Goal: Information Seeking & Learning: Learn about a topic

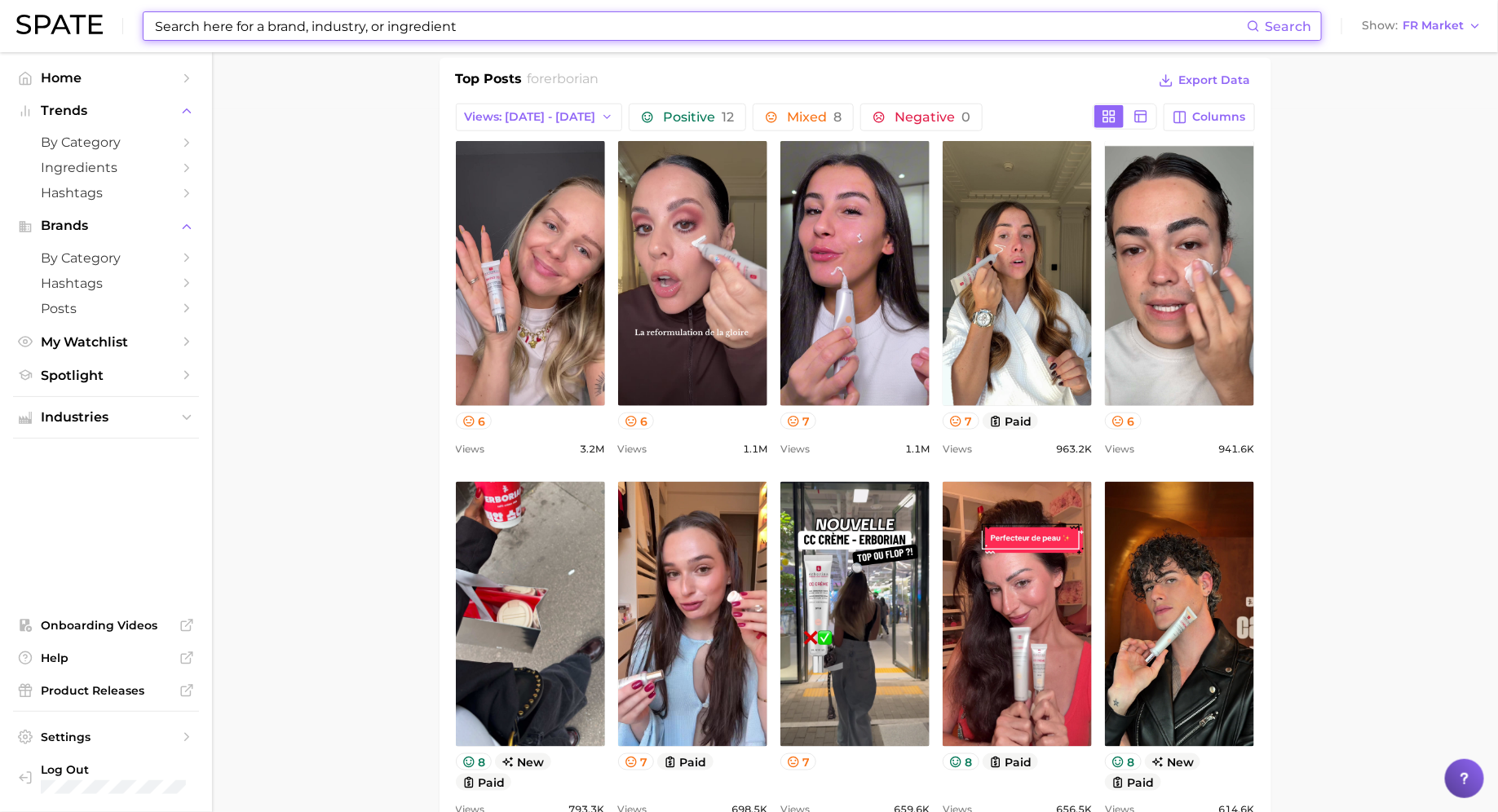
click at [555, 31] on input at bounding box center [700, 26] width 1093 height 28
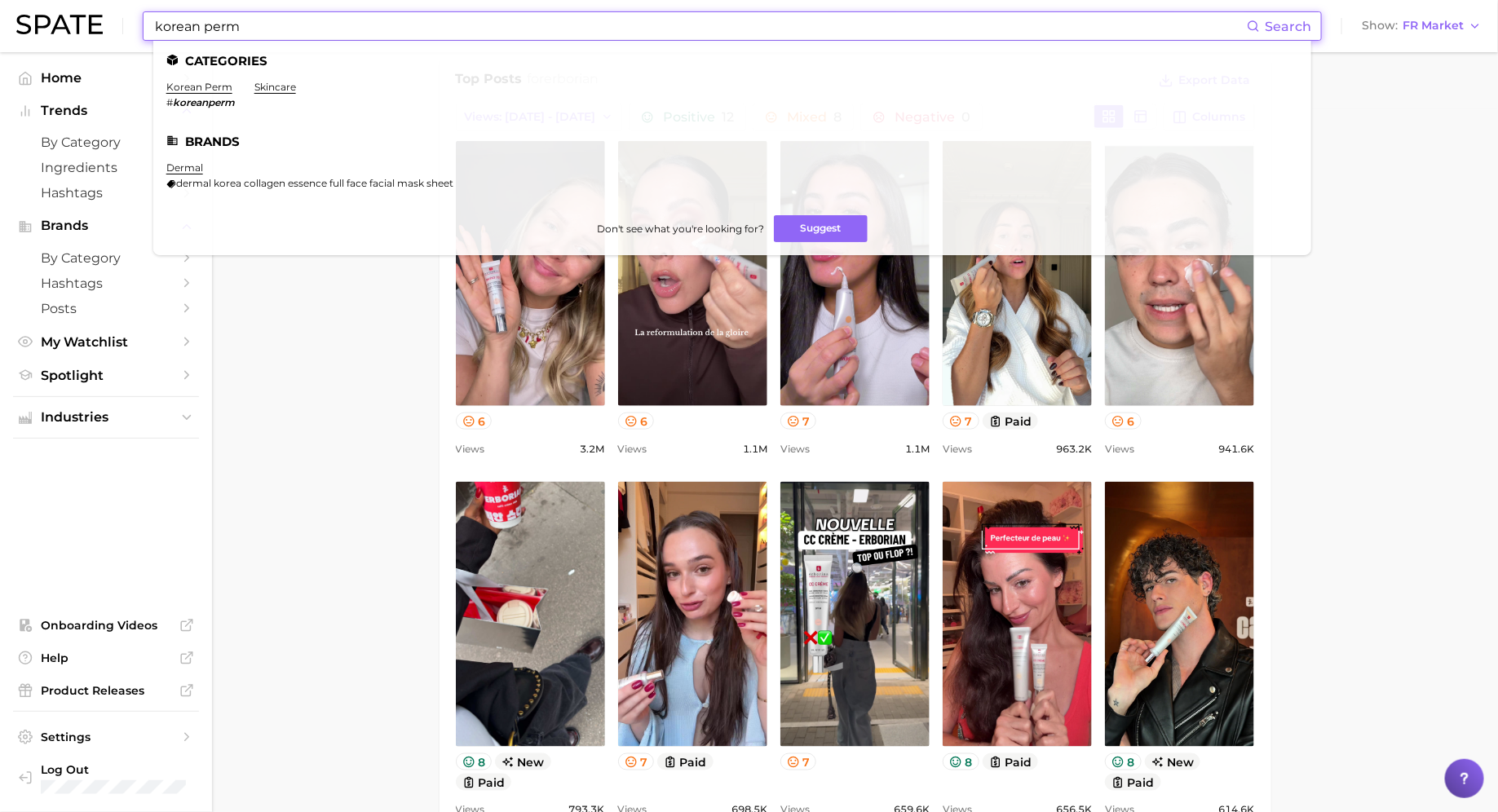
type input "korean perm"
click at [202, 80] on ul "Categories korean perm # koreanperm skincare Brands dermal dermal korea collage…" at bounding box center [732, 147] width 1157 height 214
click at [204, 88] on link "korean perm" at bounding box center [199, 86] width 66 height 13
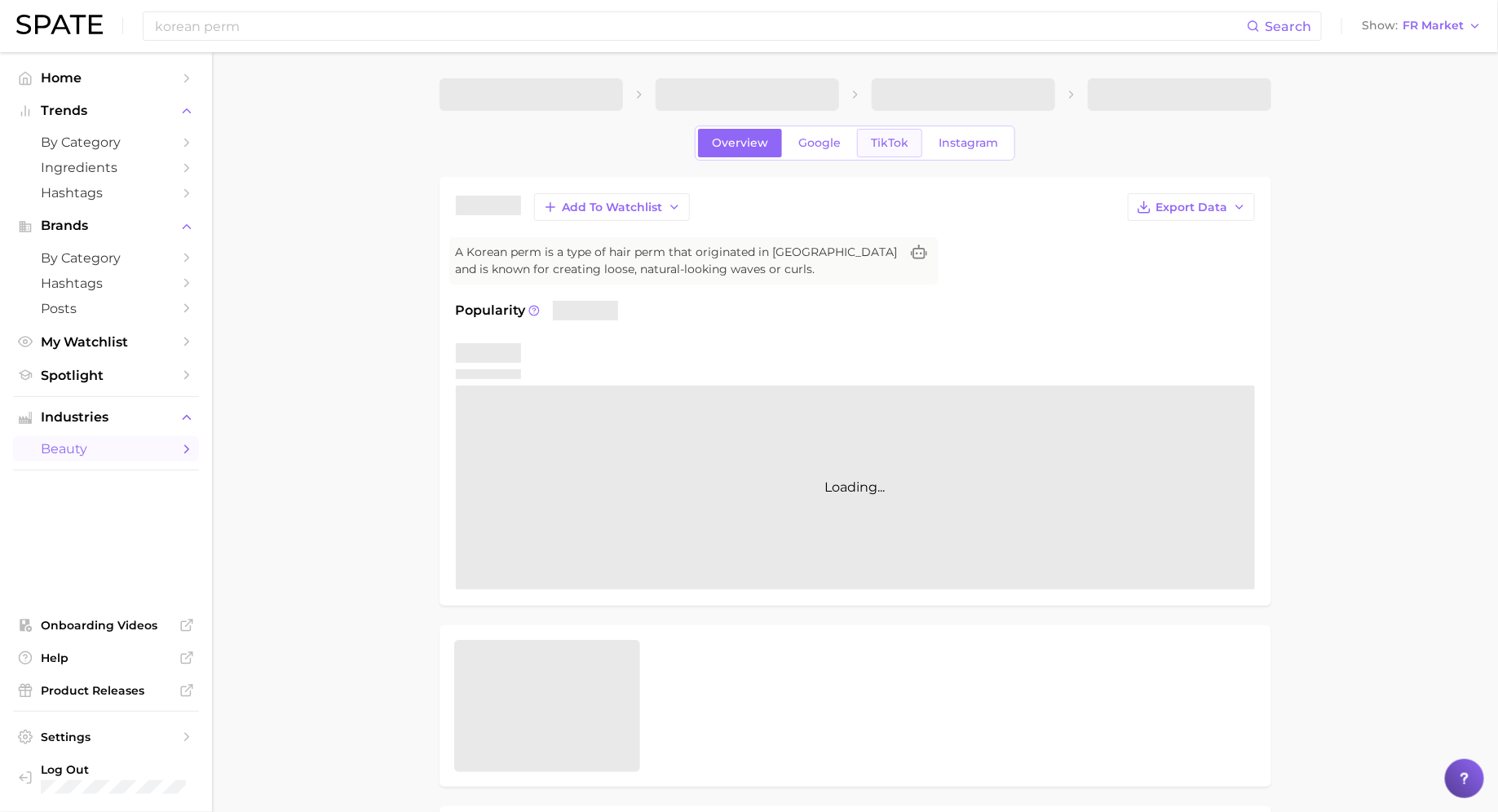
click at [855, 135] on link "Google" at bounding box center [819, 143] width 70 height 28
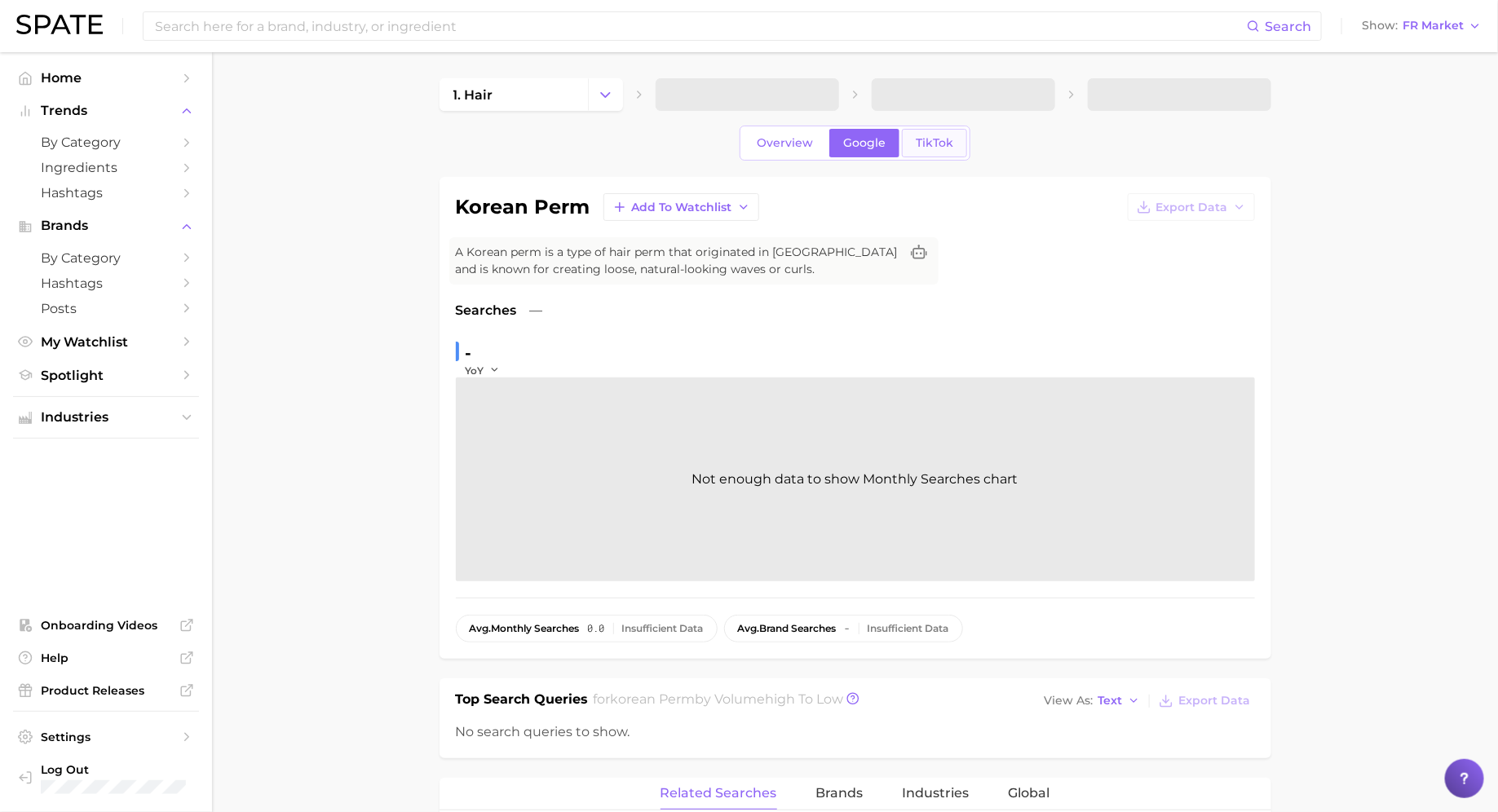
click at [928, 152] on link "TikTok" at bounding box center [933, 143] width 65 height 28
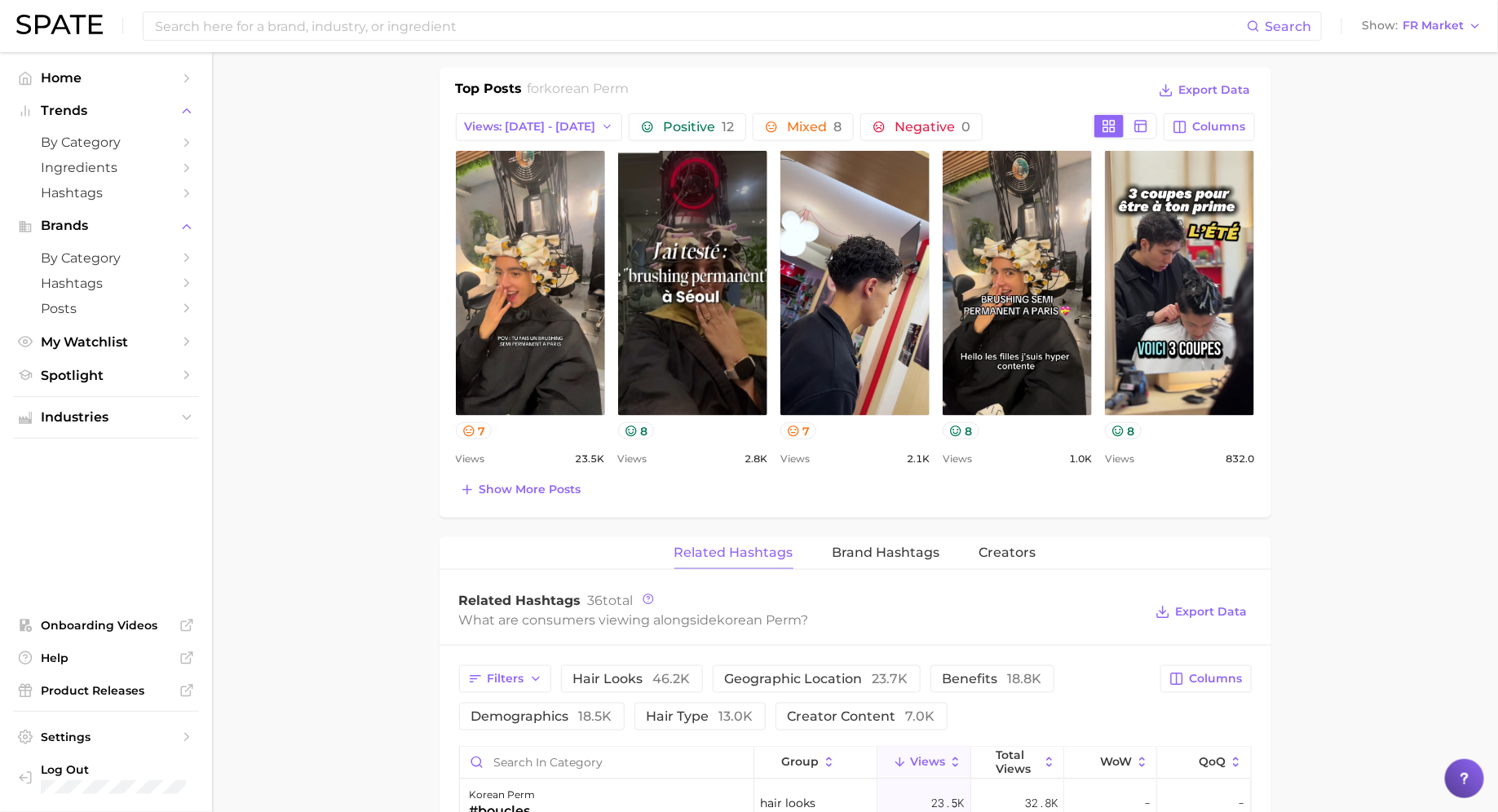
scroll to position [763, 0]
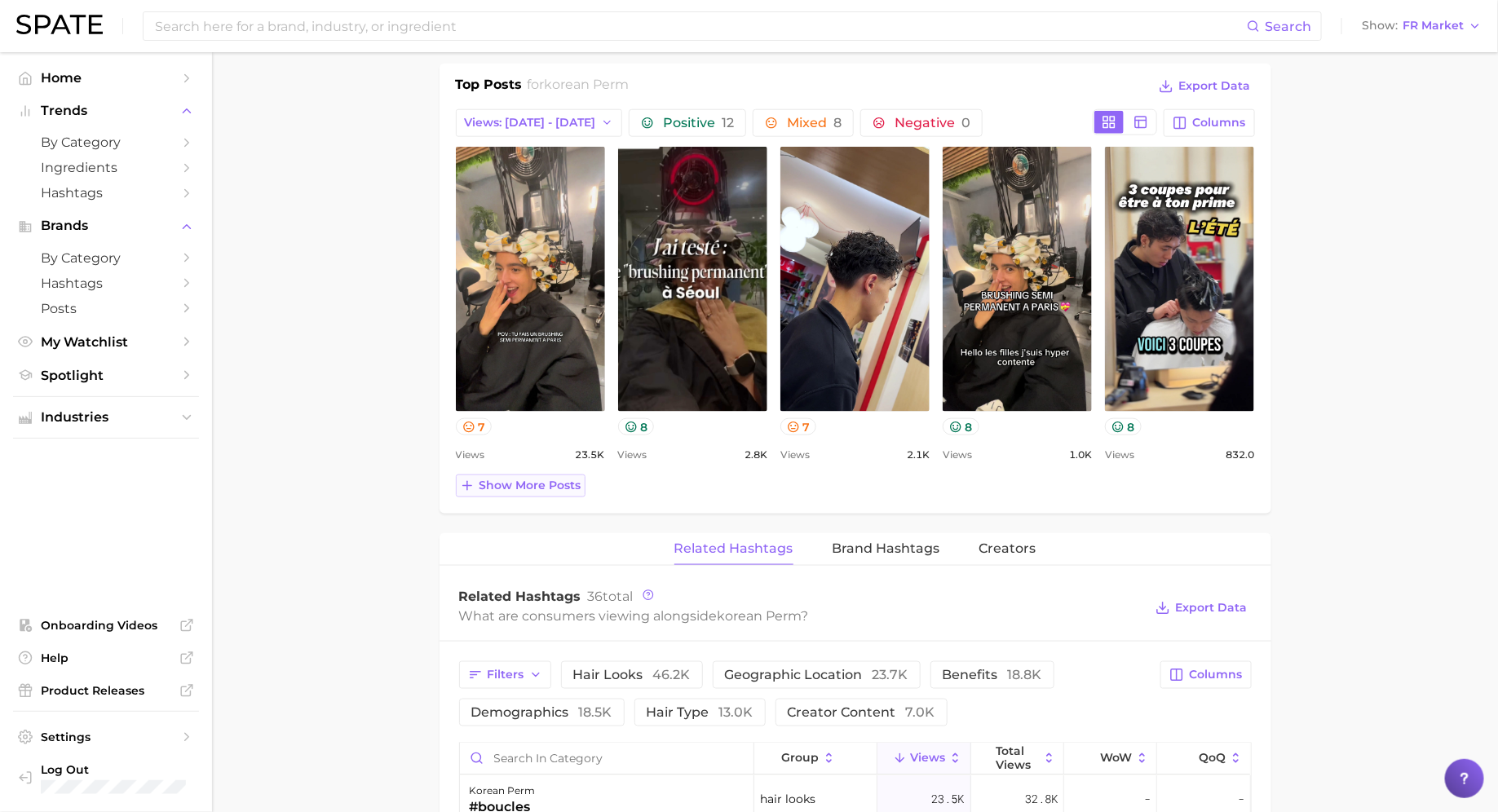
click at [551, 485] on span "Show more posts" at bounding box center [530, 485] width 102 height 14
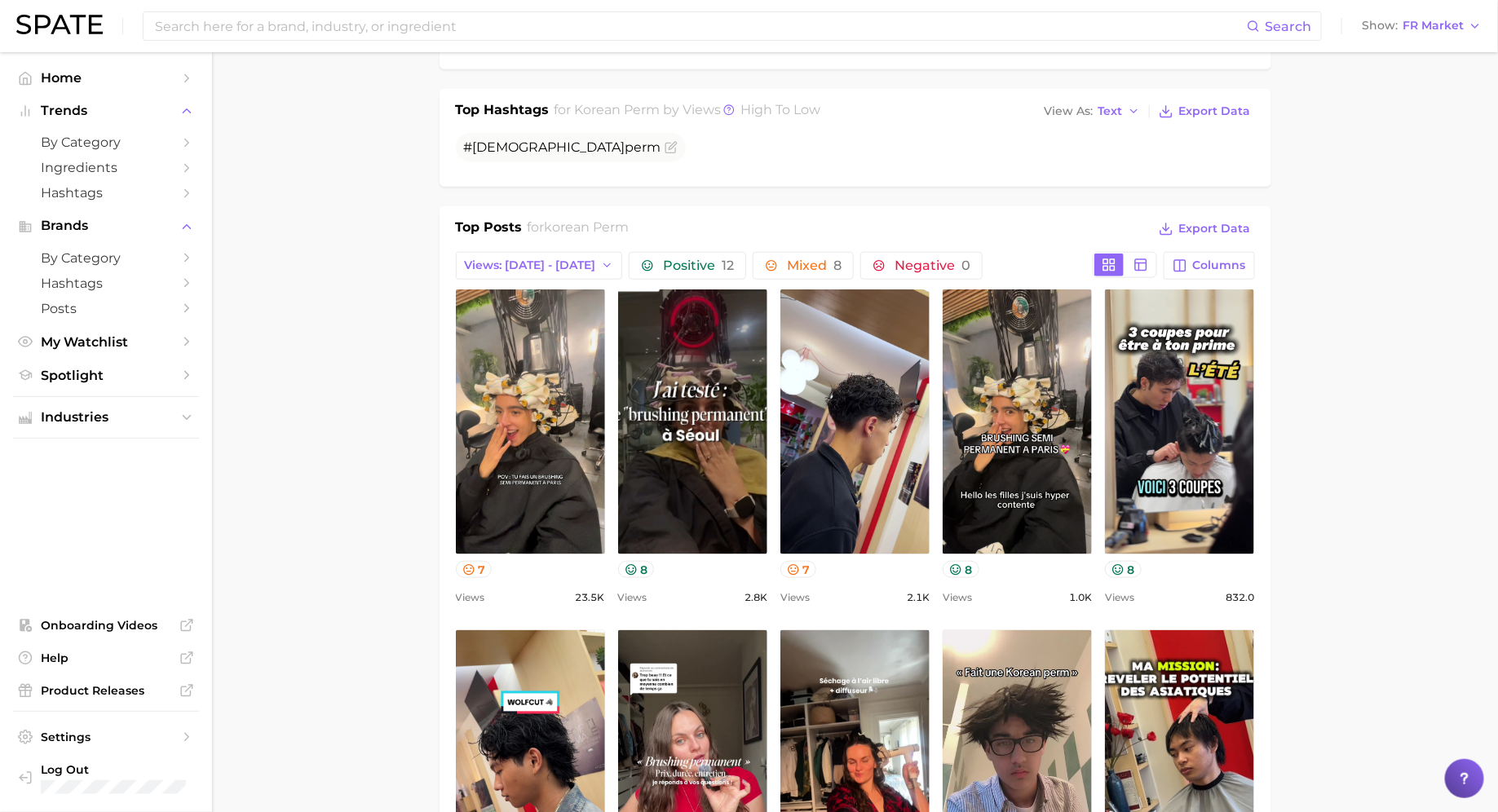
scroll to position [216, 0]
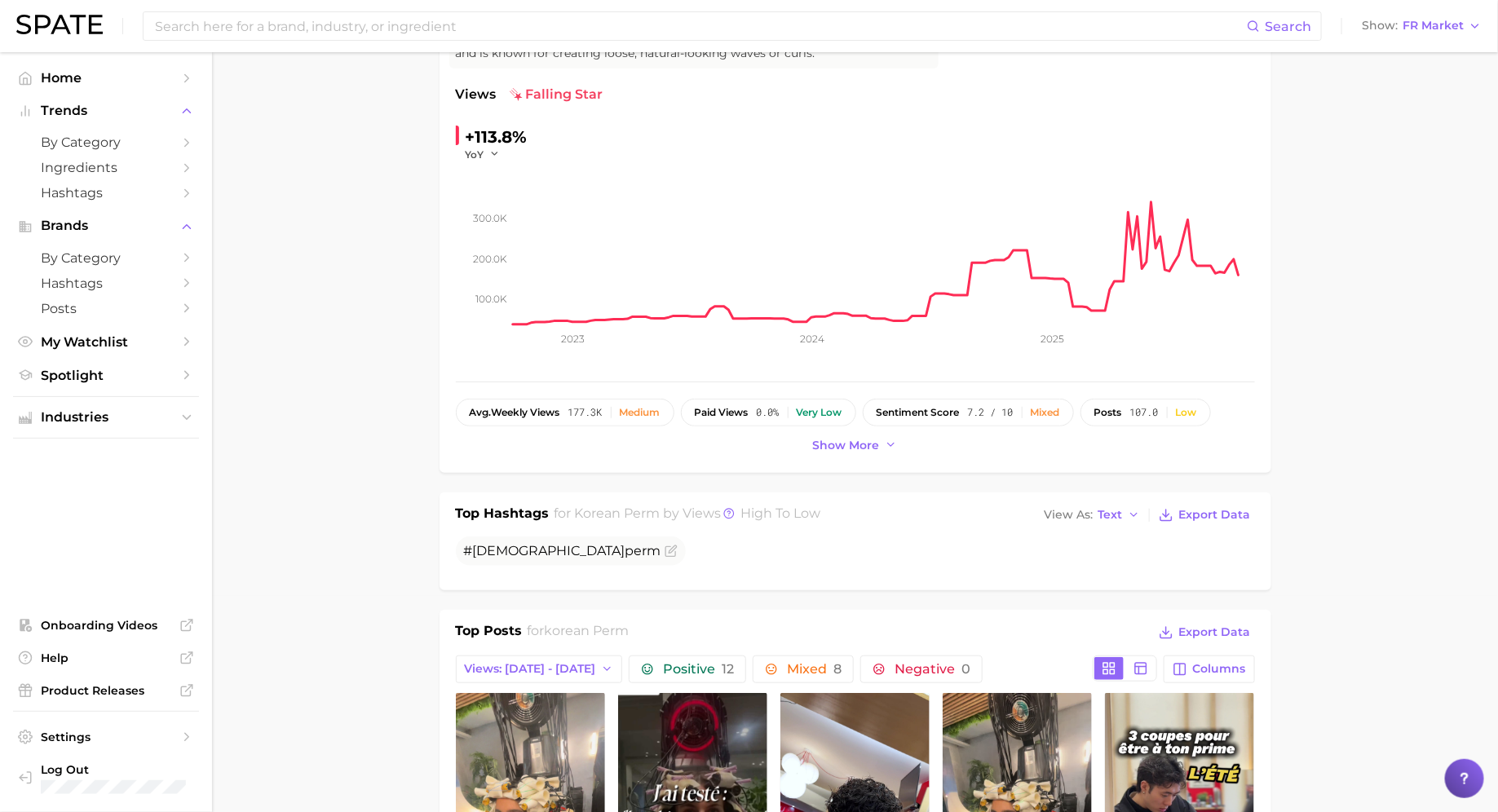
click at [1395, 14] on div "Search Show FR Market" at bounding box center [749, 26] width 1465 height 52
click at [1400, 35] on button "Show FR Market" at bounding box center [1421, 26] width 128 height 21
click at [1400, 51] on span "[GEOGRAPHIC_DATA]" at bounding box center [1429, 52] width 126 height 14
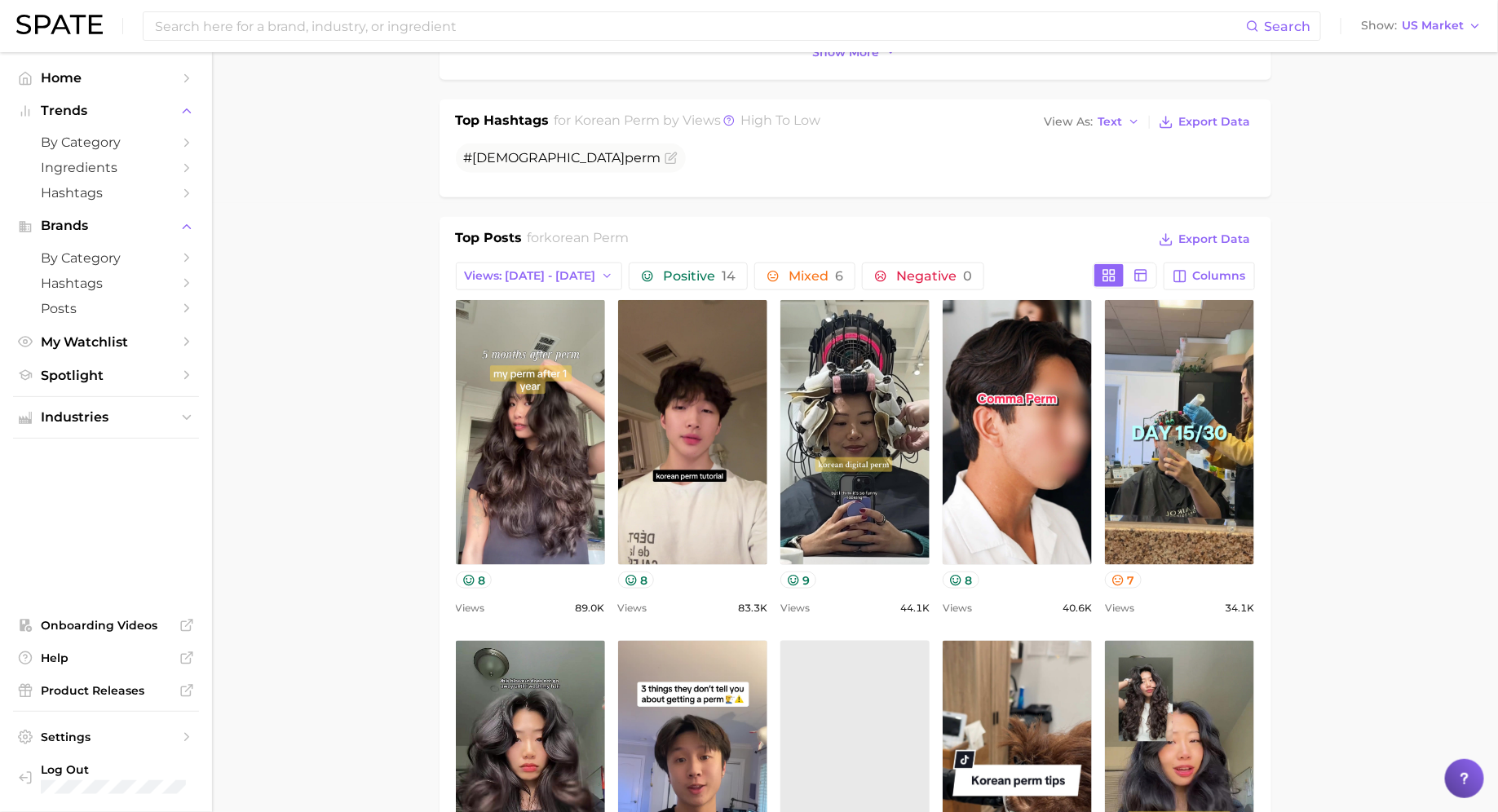
scroll to position [610, 0]
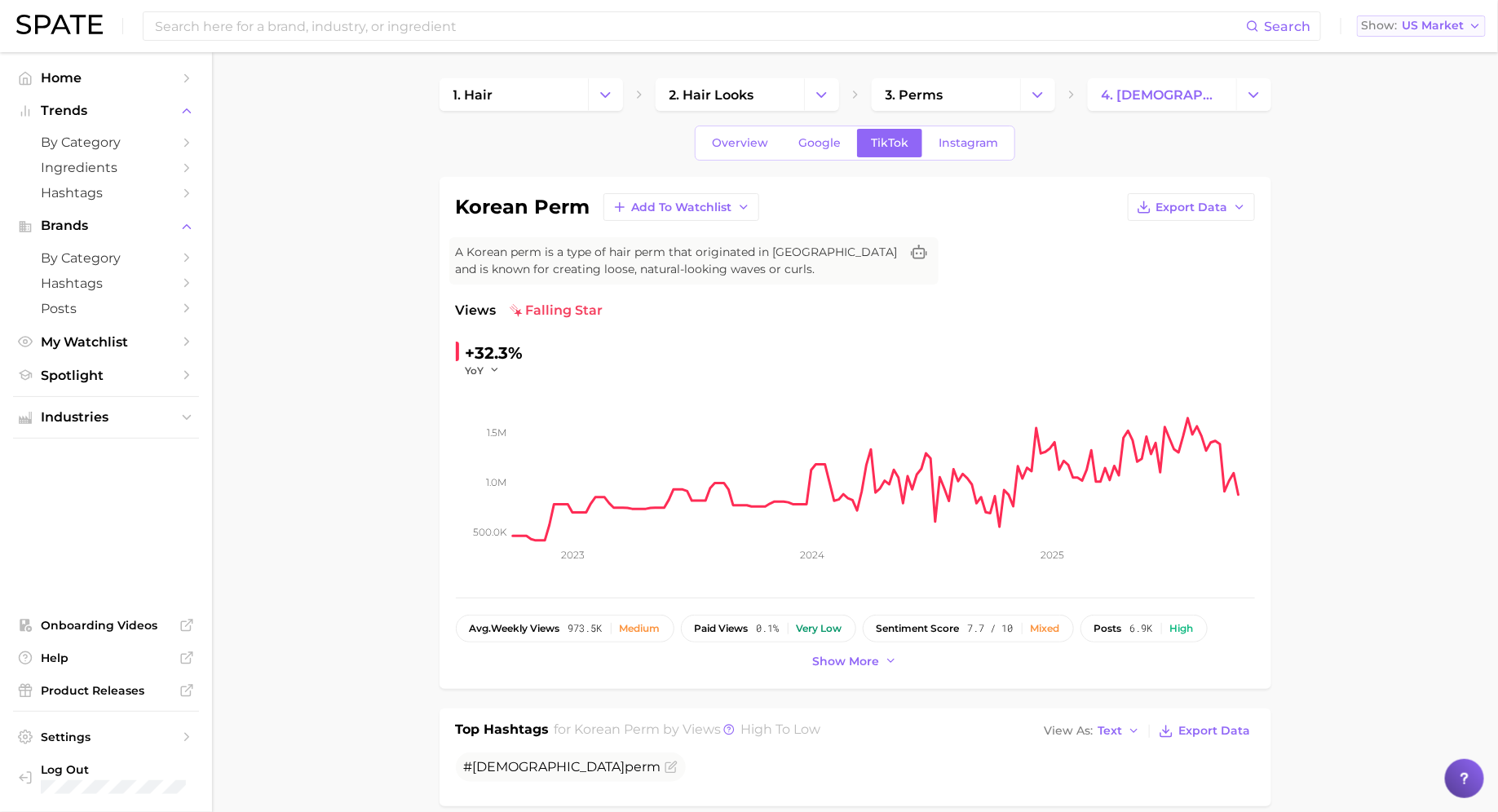
click at [1445, 22] on span "US Market" at bounding box center [1433, 25] width 62 height 9
click at [1413, 80] on span "[GEOGRAPHIC_DATA]" at bounding box center [1428, 81] width 126 height 14
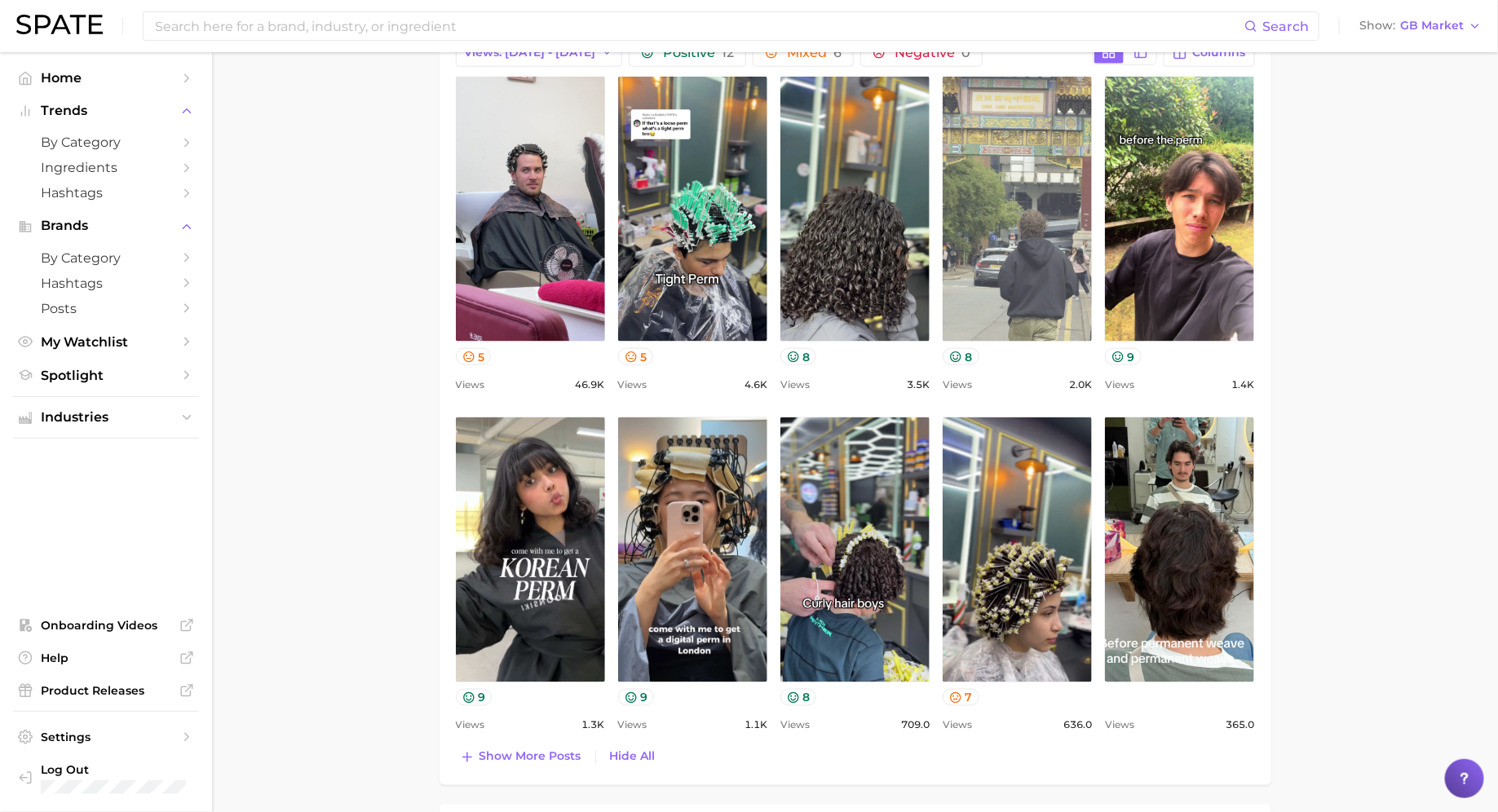
click at [974, 234] on link "view post on TikTok" at bounding box center [1017, 209] width 149 height 265
